Goal: Check status: Check status

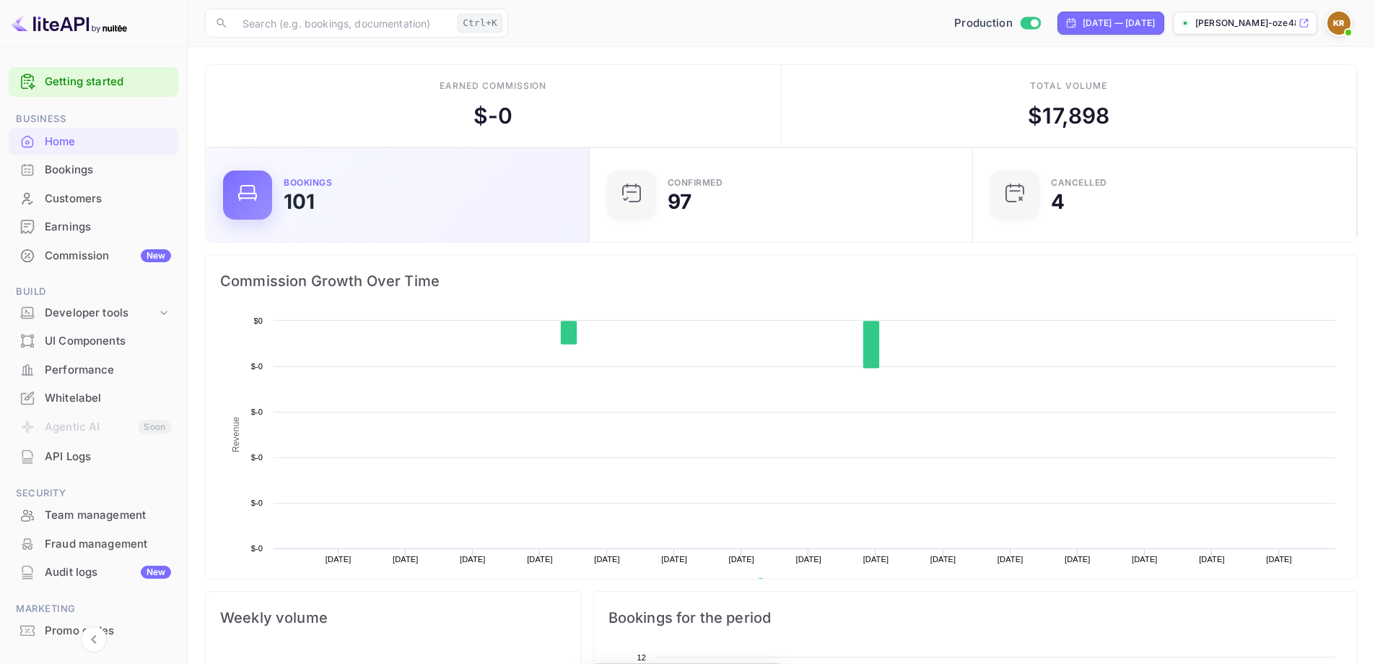
scroll to position [224, 364]
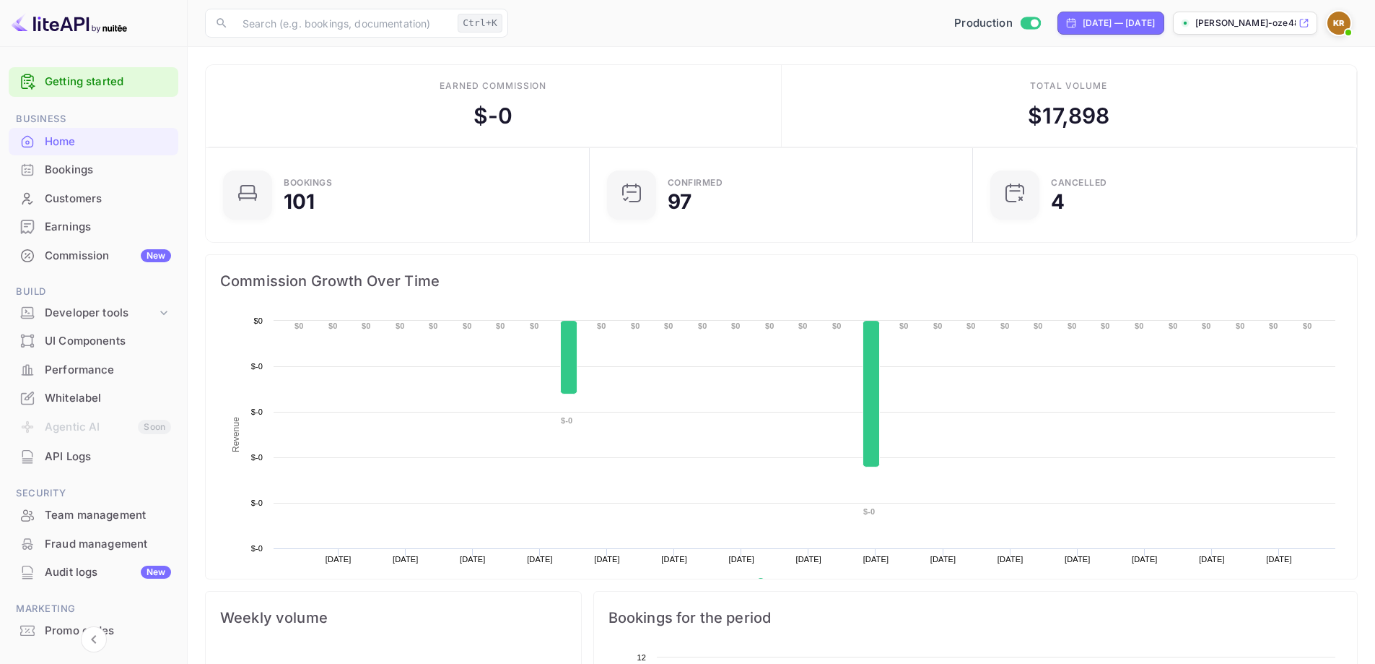
click at [92, 170] on div "Bookings" at bounding box center [108, 170] width 126 height 17
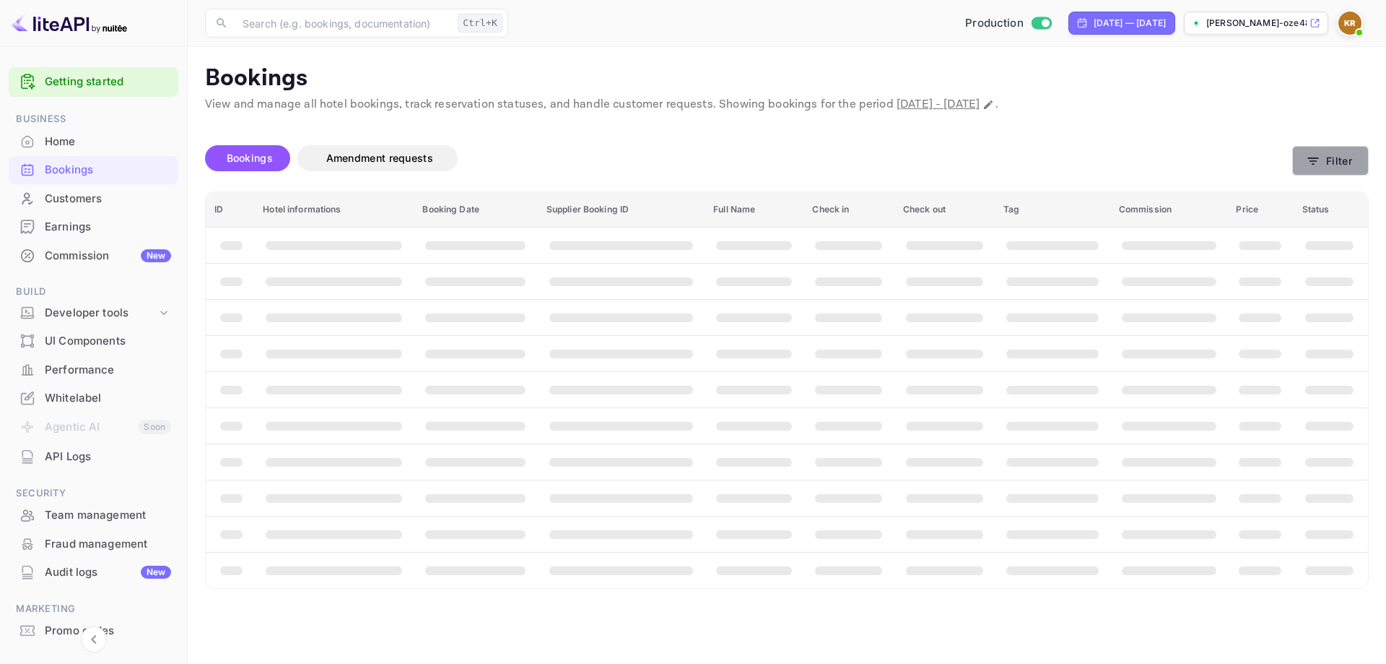
click at [1323, 155] on button "Filter" at bounding box center [1330, 161] width 77 height 30
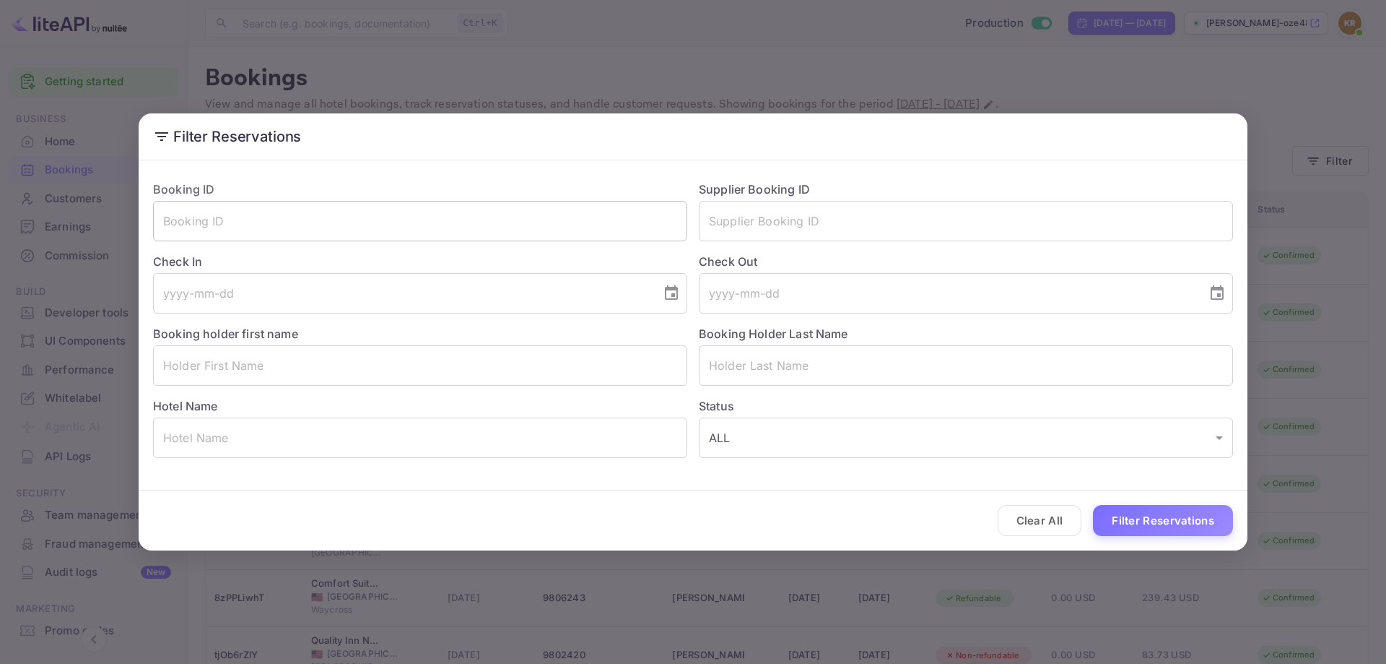
click at [346, 227] on input "text" at bounding box center [420, 221] width 534 height 40
paste input "-FH1c6np3"
type input "-FH1c6np3"
click at [1132, 526] on button "Filter Reservations" at bounding box center [1163, 520] width 140 height 31
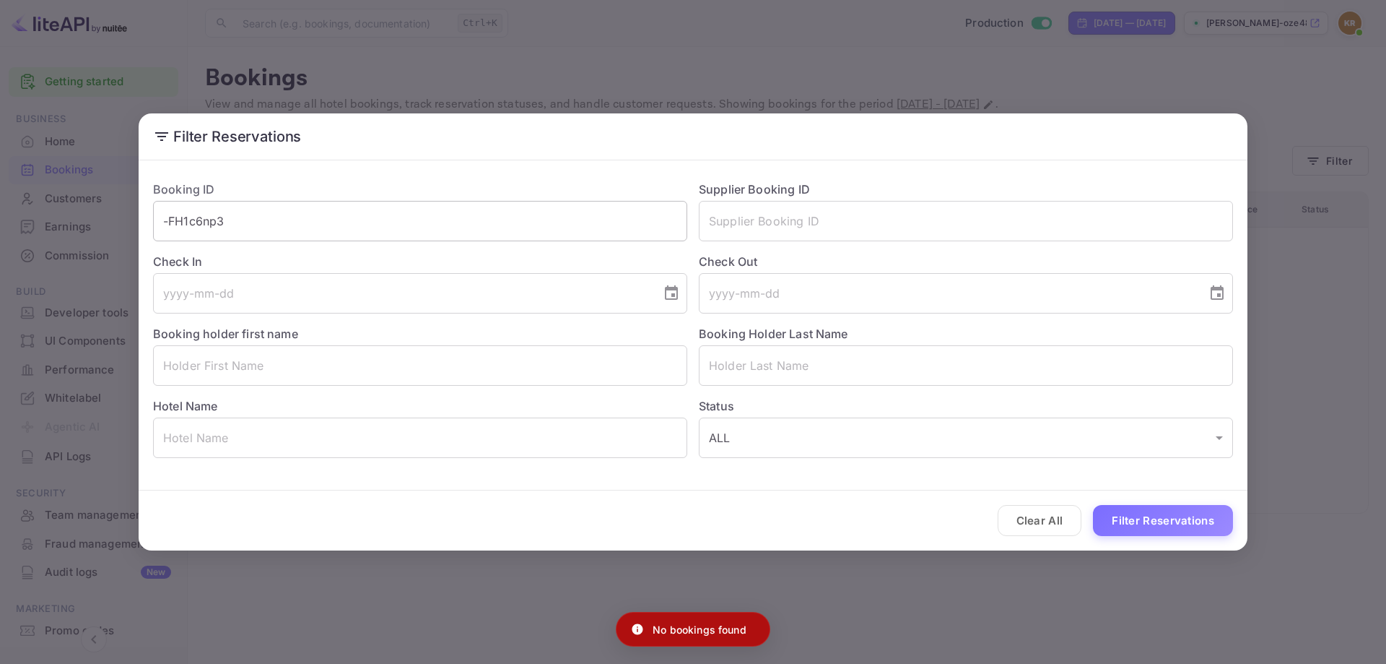
click at [367, 212] on input "-FH1c6np3" at bounding box center [420, 221] width 534 height 40
click at [1317, 184] on div "Filter Reservations Booking ID -FH1c6np3 ​ Supplier Booking ID ​ Check In ​ Che…" at bounding box center [693, 332] width 1386 height 664
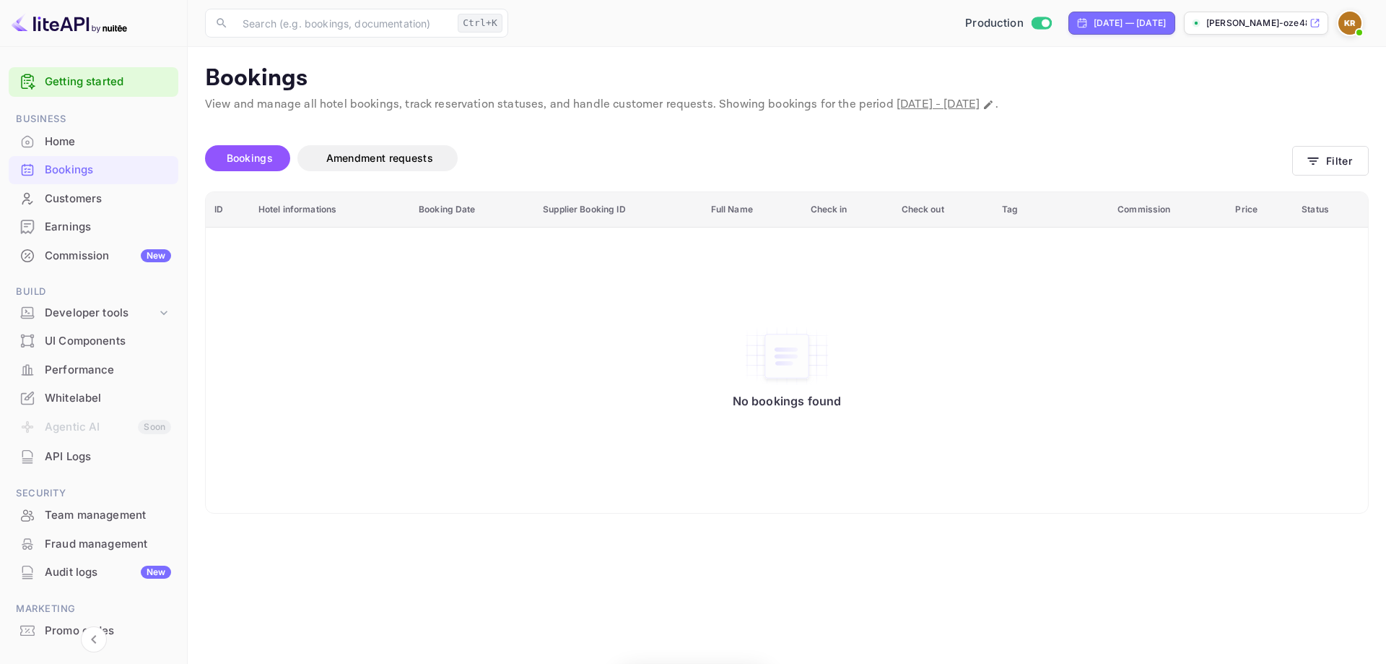
click at [1349, 27] on img at bounding box center [1350, 23] width 23 height 23
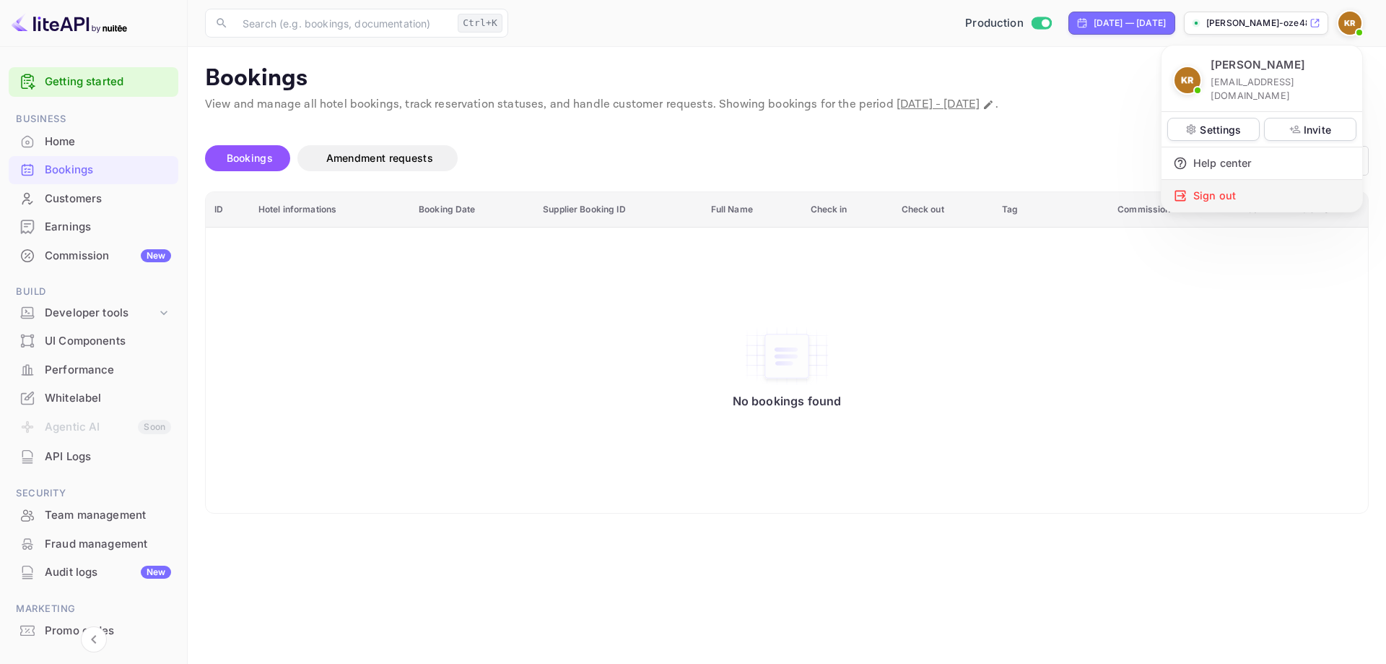
click at [1245, 180] on div "Sign out" at bounding box center [1262, 196] width 201 height 32
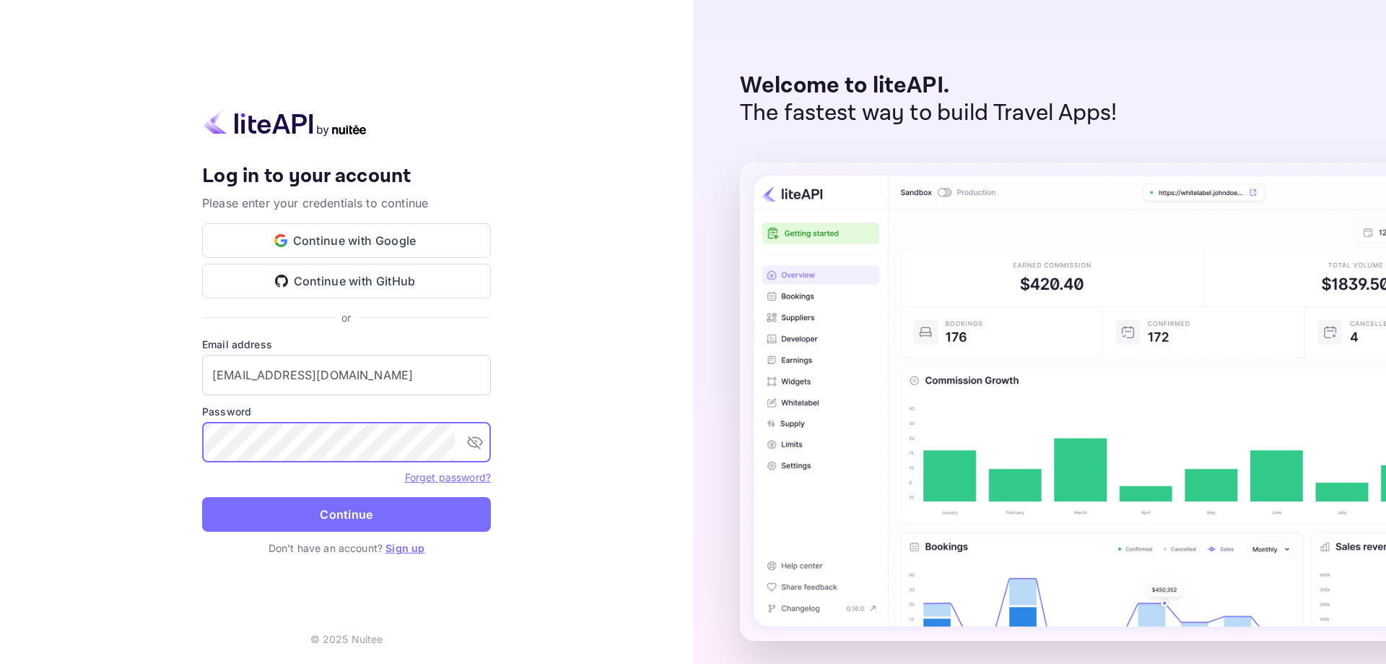
type input "[EMAIL_ADDRESS][DOMAIN_NAME]"
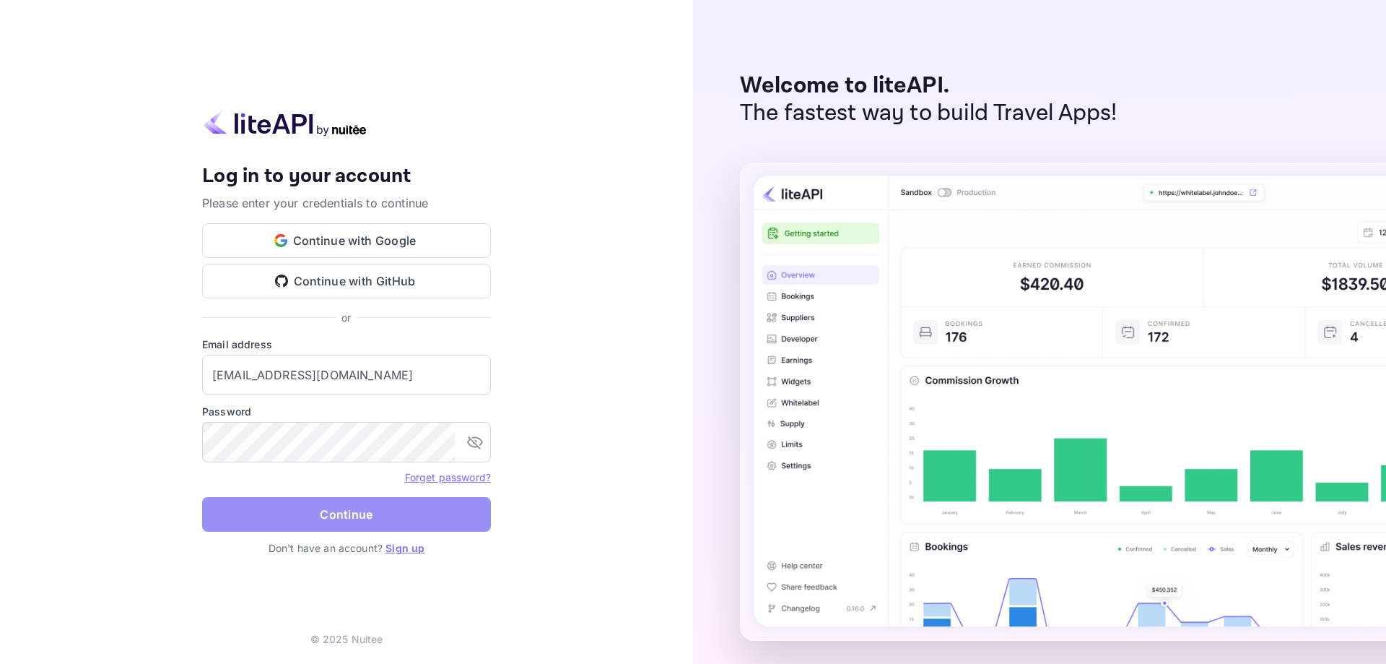
click at [305, 523] on button "Continue" at bounding box center [346, 514] width 289 height 35
